Goal: Task Accomplishment & Management: Use online tool/utility

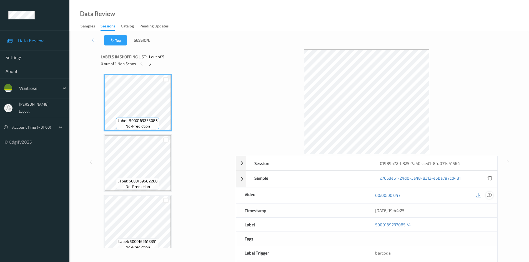
click at [491, 195] on icon at bounding box center [488, 195] width 5 height 5
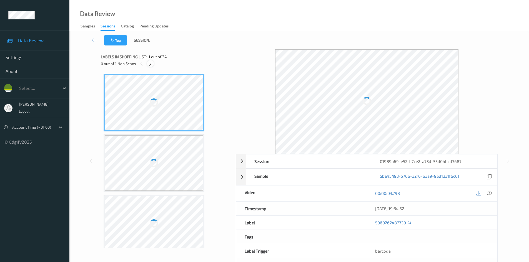
click at [150, 64] on icon at bounding box center [150, 63] width 5 height 5
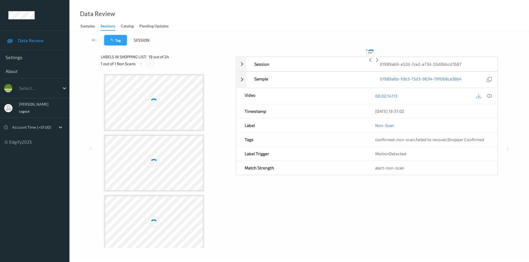
scroll to position [1031, 0]
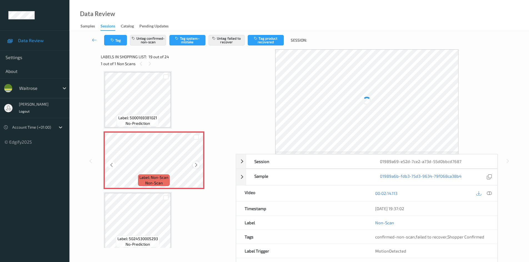
click at [196, 165] on icon at bounding box center [196, 165] width 5 height 5
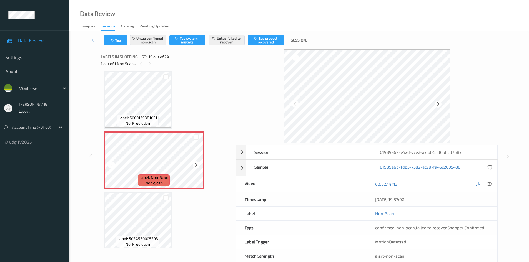
click at [196, 165] on icon at bounding box center [196, 165] width 5 height 5
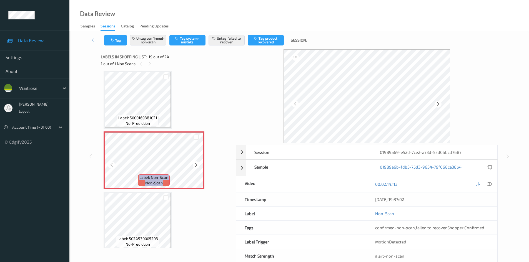
click at [196, 165] on icon at bounding box center [196, 165] width 5 height 5
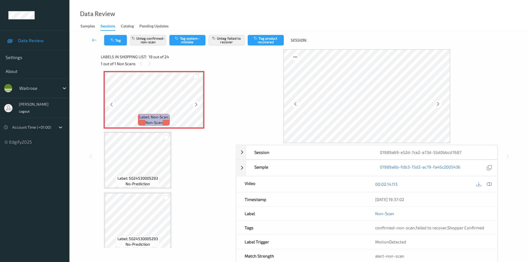
click at [196, 107] on icon at bounding box center [196, 104] width 5 height 5
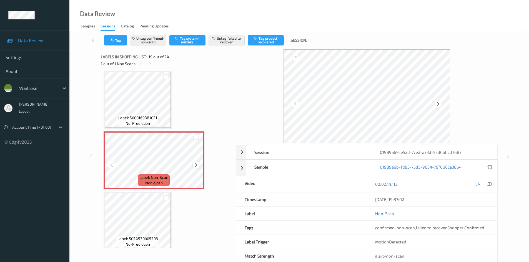
click at [195, 166] on icon at bounding box center [196, 165] width 5 height 5
click at [195, 164] on icon at bounding box center [196, 165] width 5 height 5
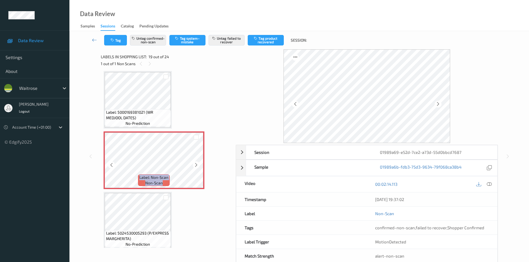
click at [195, 164] on icon at bounding box center [196, 165] width 5 height 5
click at [488, 185] on icon at bounding box center [488, 184] width 5 height 5
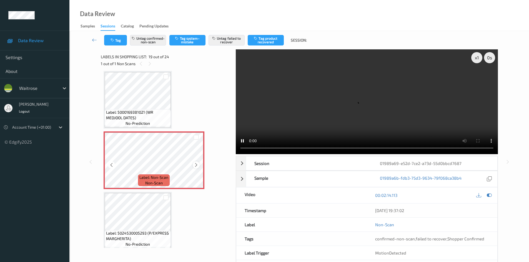
click at [194, 165] on icon at bounding box center [196, 165] width 5 height 5
click at [195, 165] on icon at bounding box center [196, 165] width 5 height 5
click at [196, 167] on icon at bounding box center [196, 165] width 5 height 5
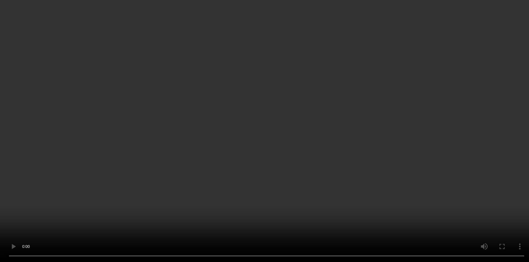
scroll to position [1003, 0]
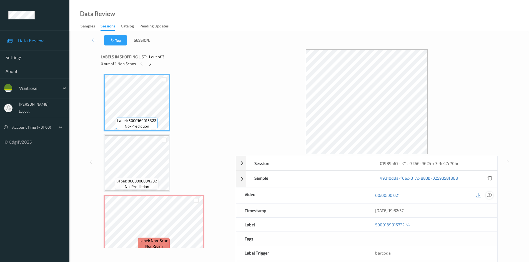
click at [489, 196] on icon at bounding box center [488, 195] width 5 height 5
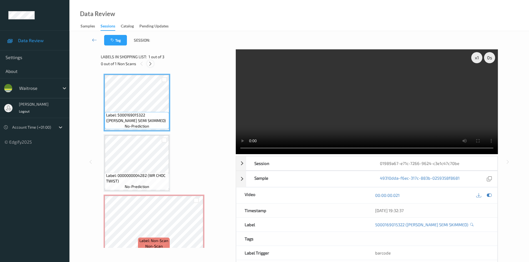
click at [151, 65] on icon at bounding box center [150, 63] width 5 height 5
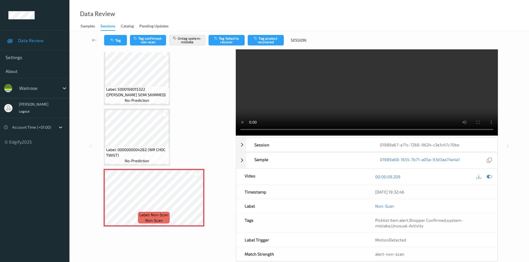
scroll to position [29, 0]
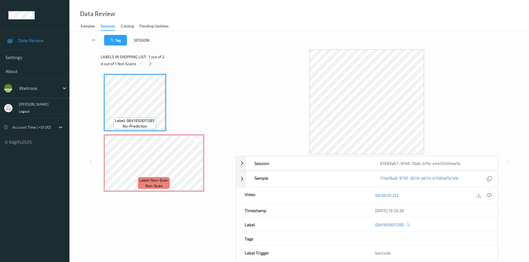
click at [489, 196] on icon at bounding box center [488, 195] width 5 height 5
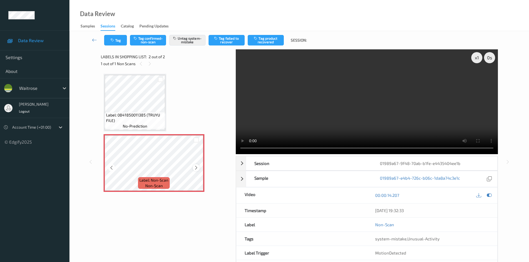
click at [195, 167] on icon at bounding box center [196, 167] width 5 height 5
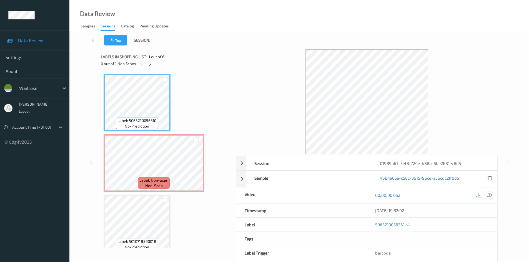
click at [489, 195] on icon at bounding box center [488, 195] width 5 height 5
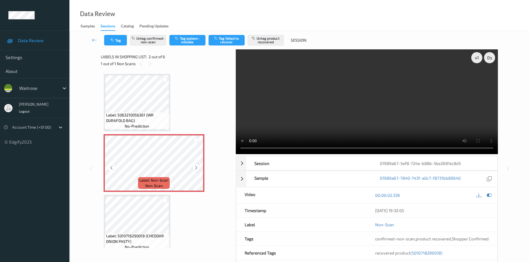
click at [197, 168] on icon at bounding box center [196, 167] width 5 height 5
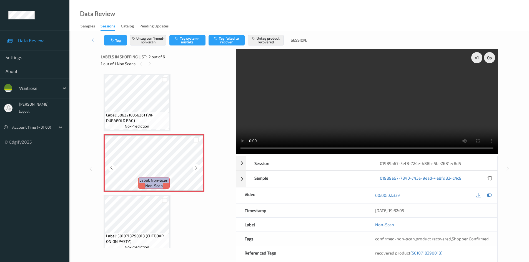
click at [197, 168] on icon at bounding box center [196, 167] width 5 height 5
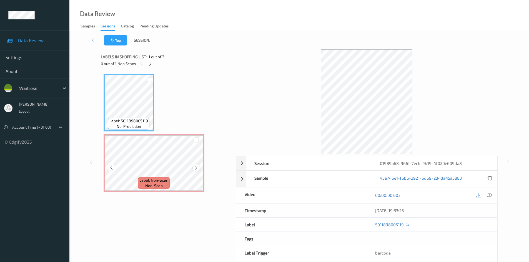
click at [195, 167] on icon at bounding box center [196, 167] width 5 height 5
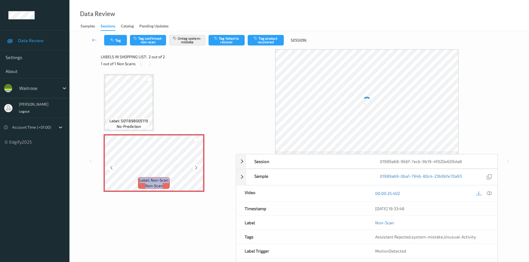
click at [195, 167] on icon at bounding box center [196, 167] width 5 height 5
click at [195, 167] on div at bounding box center [154, 162] width 99 height 55
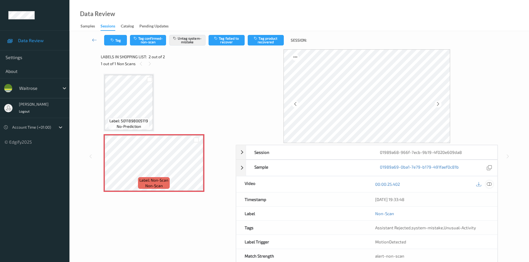
click at [491, 184] on icon at bounding box center [488, 184] width 5 height 5
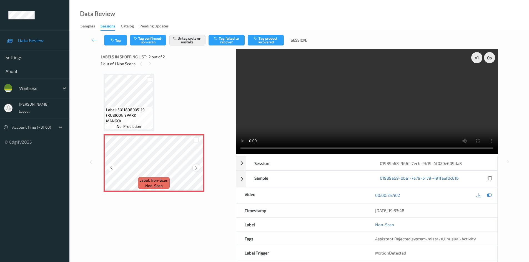
click at [196, 169] on icon at bounding box center [196, 167] width 5 height 5
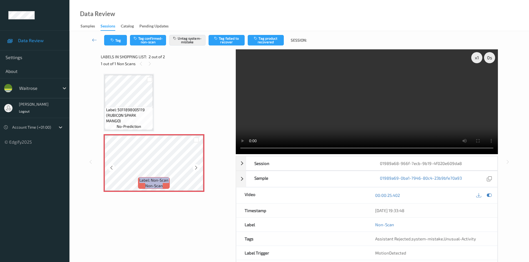
click at [196, 169] on icon at bounding box center [196, 167] width 5 height 5
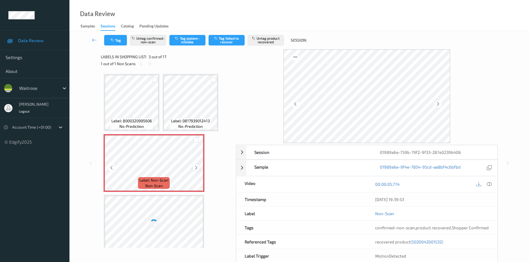
click at [196, 167] on icon at bounding box center [196, 167] width 5 height 5
click at [490, 185] on icon at bounding box center [488, 184] width 5 height 5
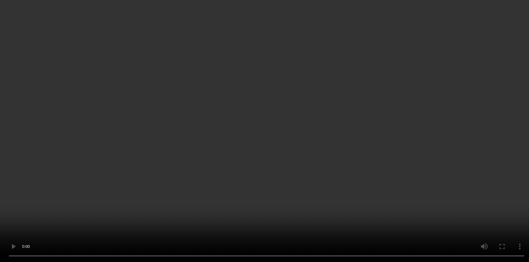
scroll to position [55, 0]
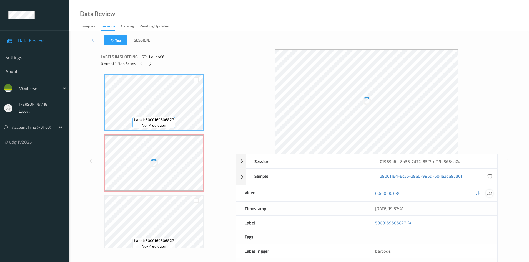
click at [490, 194] on icon at bounding box center [488, 193] width 5 height 5
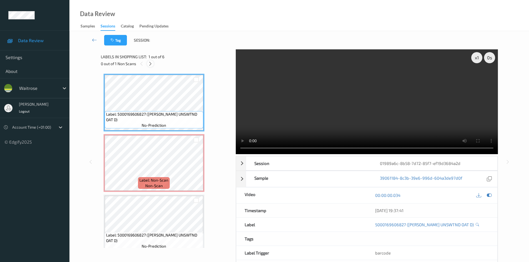
click at [149, 64] on icon at bounding box center [150, 63] width 5 height 5
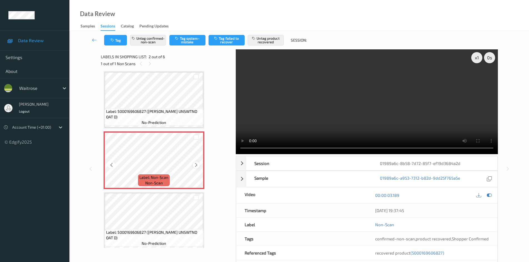
click at [197, 165] on icon at bounding box center [196, 165] width 5 height 5
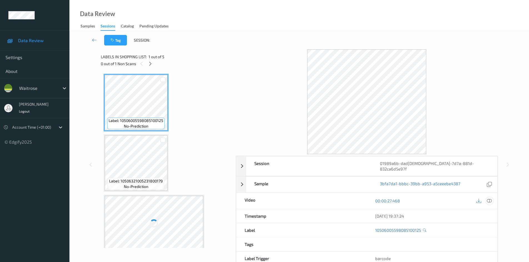
click at [491, 198] on icon at bounding box center [488, 200] width 5 height 5
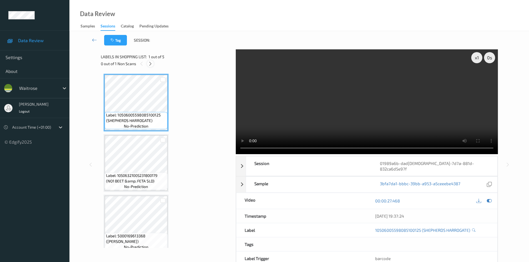
click at [151, 61] on icon at bounding box center [150, 63] width 5 height 5
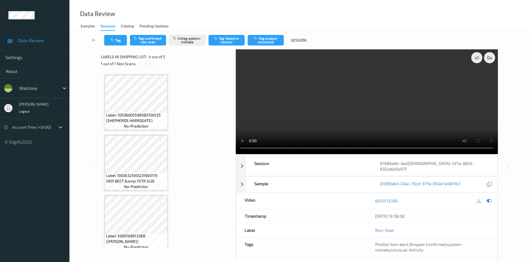
scroll to position [124, 0]
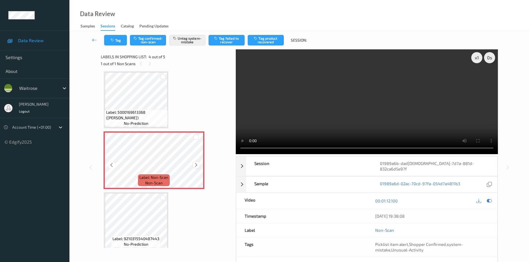
click at [197, 165] on icon at bounding box center [196, 165] width 5 height 5
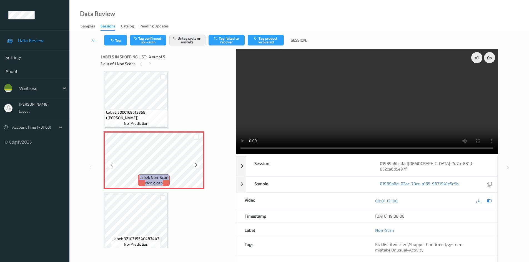
click at [197, 165] on icon at bounding box center [196, 165] width 5 height 5
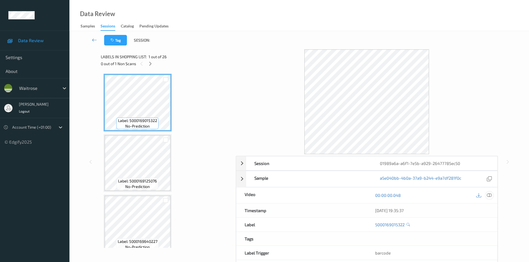
click at [491, 195] on icon at bounding box center [488, 195] width 5 height 5
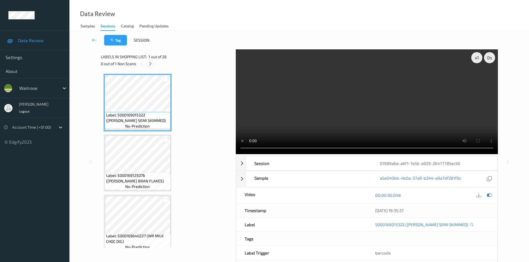
click at [152, 63] on icon at bounding box center [150, 63] width 5 height 5
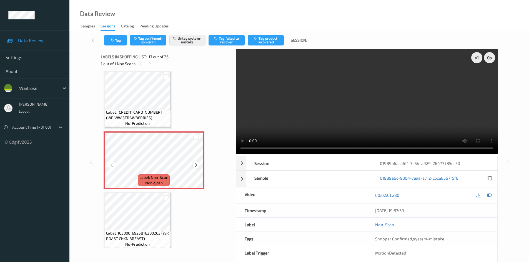
click at [195, 164] on icon at bounding box center [196, 165] width 5 height 5
click at [475, 60] on div "x 1" at bounding box center [476, 57] width 11 height 11
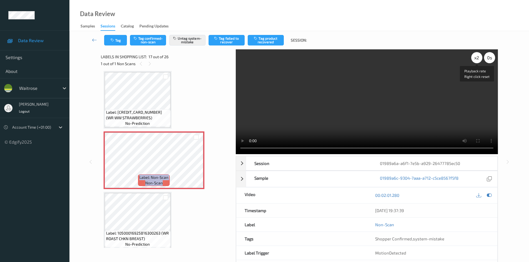
click at [475, 60] on div "x 2" at bounding box center [476, 57] width 11 height 11
click at [475, 60] on div "x 4" at bounding box center [476, 57] width 11 height 11
click at [474, 59] on div "x 8" at bounding box center [476, 57] width 11 height 11
click at [474, 59] on div "x 1" at bounding box center [476, 57] width 11 height 11
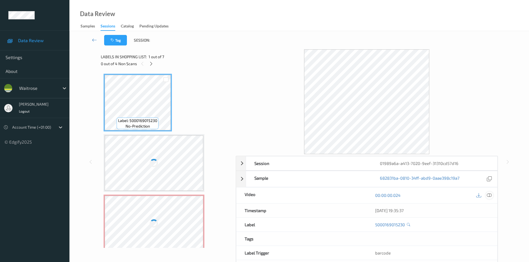
click at [491, 197] on div at bounding box center [488, 195] width 7 height 7
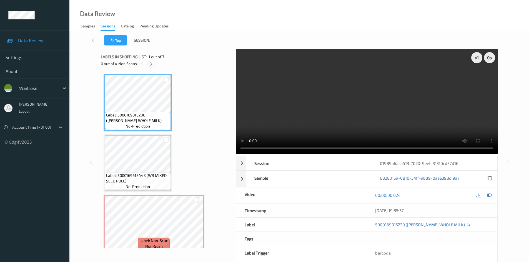
click at [152, 62] on icon at bounding box center [151, 63] width 5 height 5
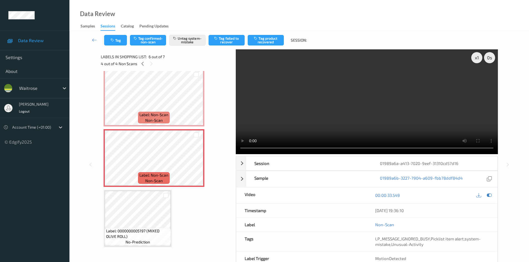
scroll to position [249, 0]
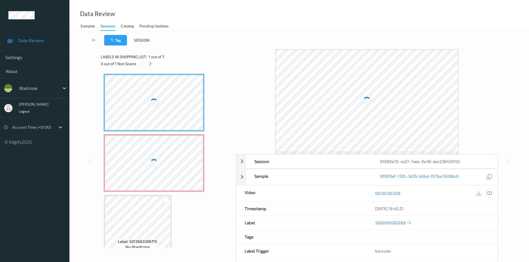
click at [490, 193] on icon at bounding box center [488, 193] width 5 height 5
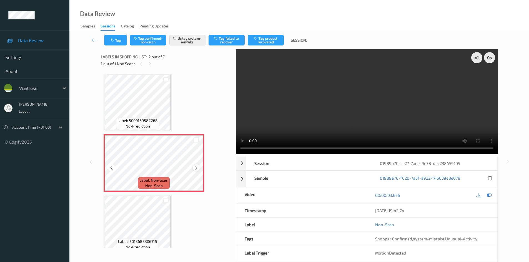
click at [197, 167] on icon at bounding box center [196, 167] width 5 height 5
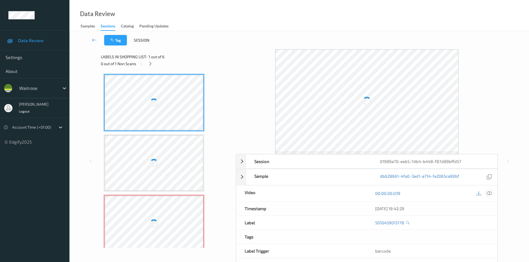
click at [486, 193] on div at bounding box center [488, 193] width 7 height 7
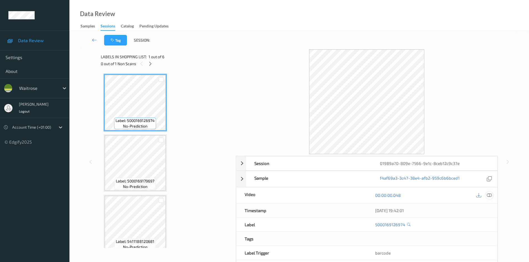
click at [489, 196] on icon at bounding box center [488, 195] width 5 height 5
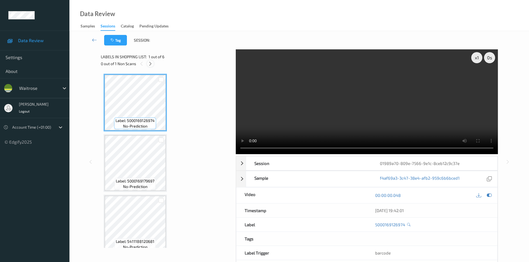
click at [150, 63] on icon at bounding box center [150, 63] width 5 height 5
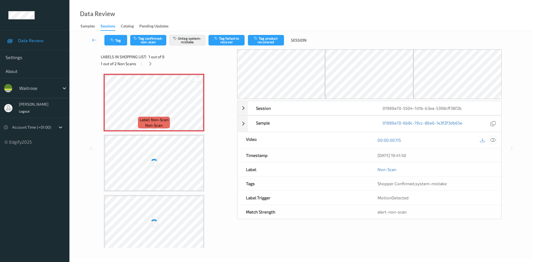
click at [491, 140] on icon at bounding box center [492, 140] width 5 height 5
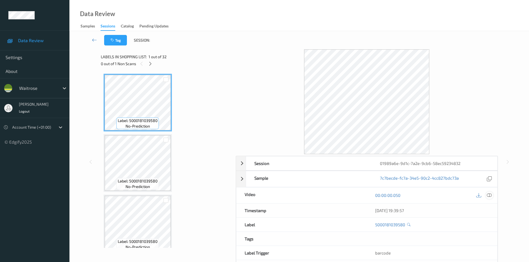
click at [489, 198] on div at bounding box center [488, 195] width 7 height 7
